Goal: Navigation & Orientation: Find specific page/section

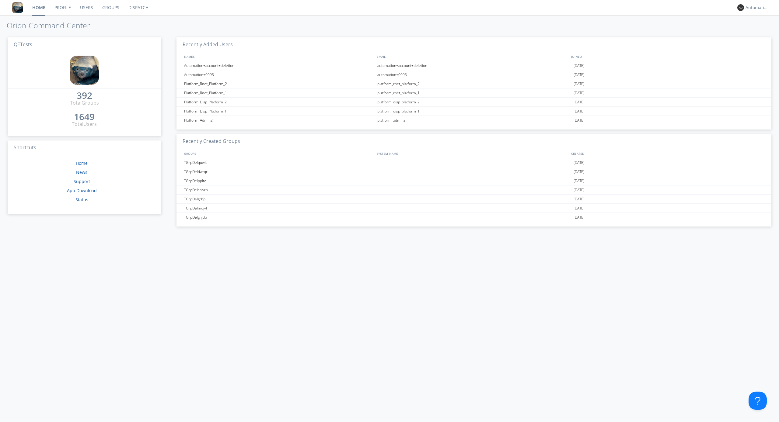
click at [138, 8] on link "Dispatch" at bounding box center [138, 7] width 29 height 15
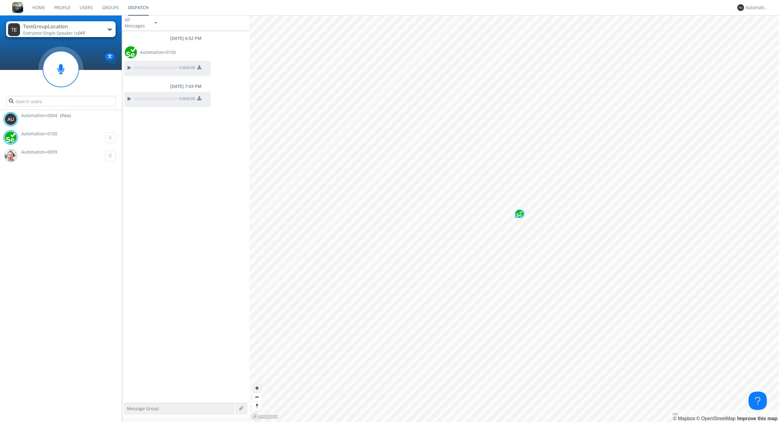
click at [257, 388] on span "Zoom in" at bounding box center [257, 388] width 9 height 9
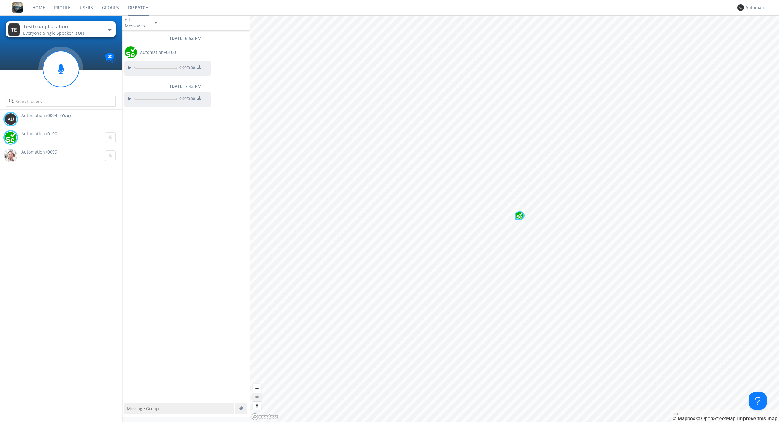
click at [257, 397] on span "Zoom out" at bounding box center [257, 397] width 9 height 9
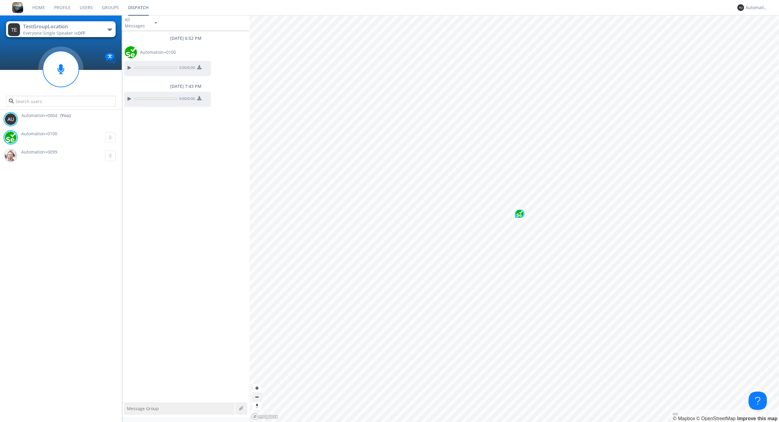
click at [257, 397] on span "Zoom out" at bounding box center [257, 397] width 9 height 9
